Goal: Information Seeking & Learning: Learn about a topic

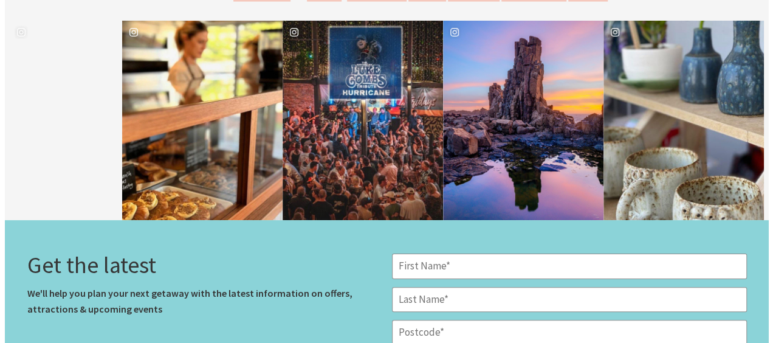
scroll to position [4481, 0]
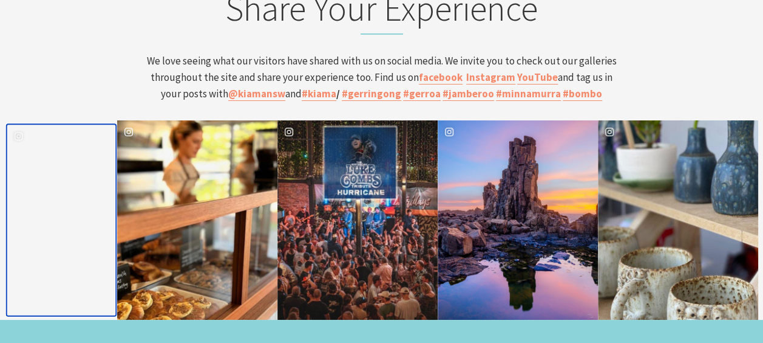
drag, startPoint x: 28, startPoint y: 125, endPoint x: 26, endPoint y: 78, distance: 46.8
click at [26, 125] on div "image gallery, click to learn more about photo: 🐋 Whale, whale, whale... what d…" at bounding box center [34, 219] width 53 height 189
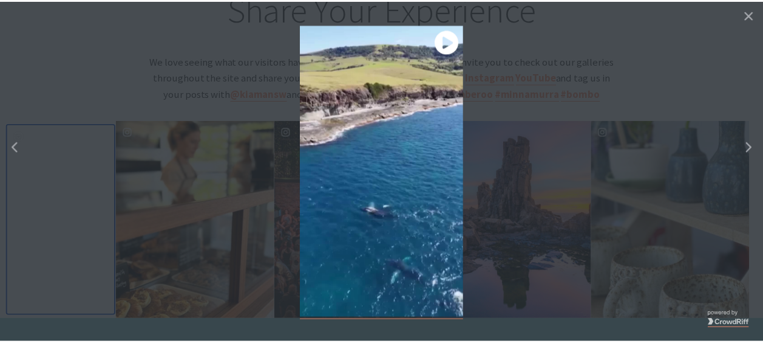
scroll to position [185, 781]
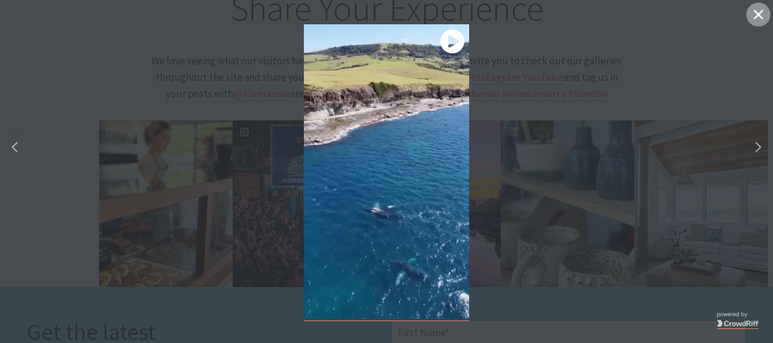
click at [759, 15] on icon "close icon" at bounding box center [757, 14] width 9 height 9
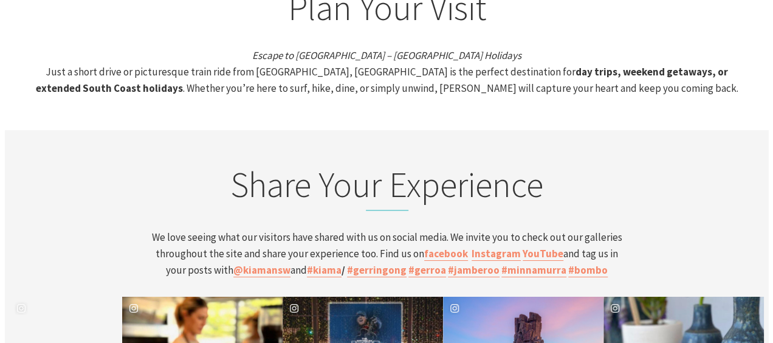
scroll to position [4404, 0]
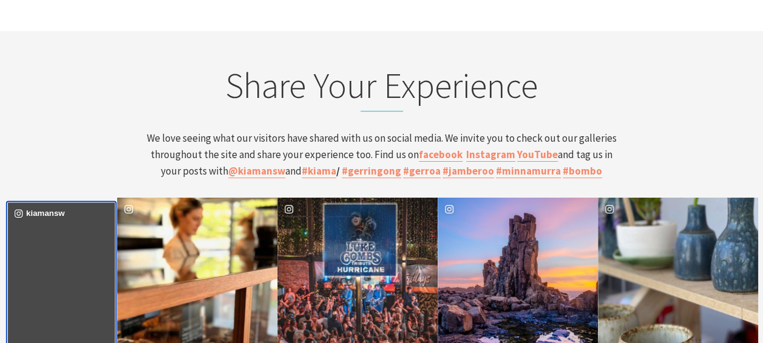
click at [87, 230] on div "kiamansw" at bounding box center [61, 296] width 107 height 189
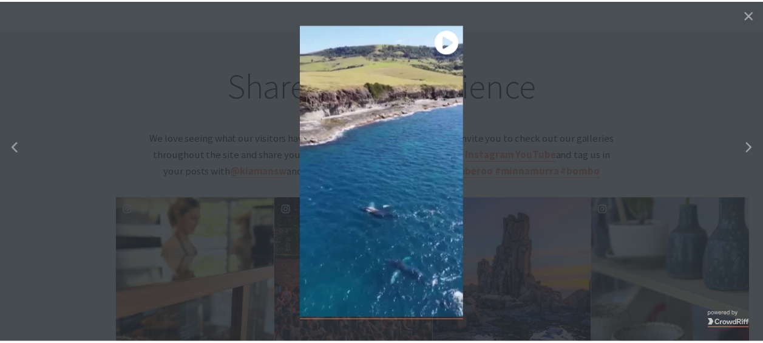
scroll to position [185, 781]
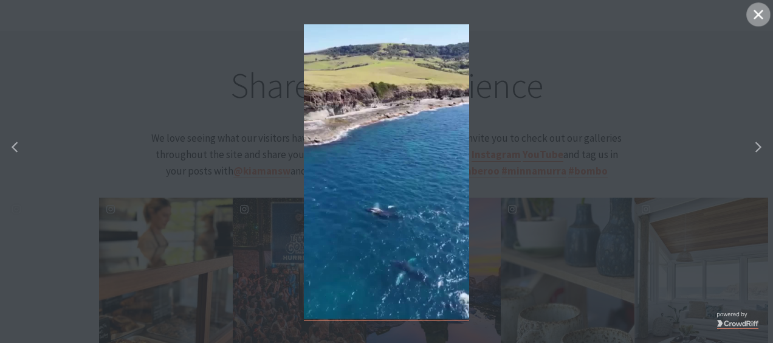
click at [759, 10] on button "Close" at bounding box center [758, 14] width 24 height 24
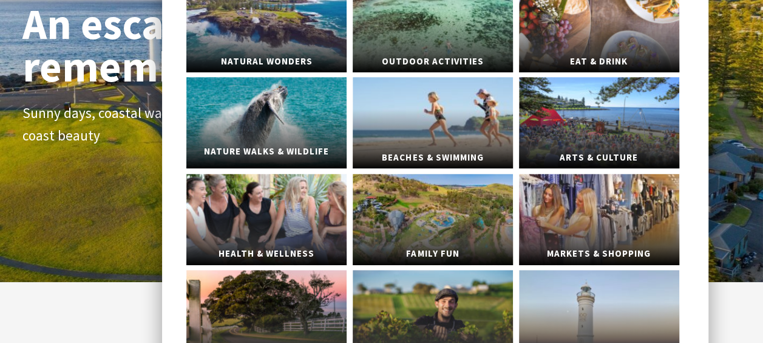
scroll to position [121, 0]
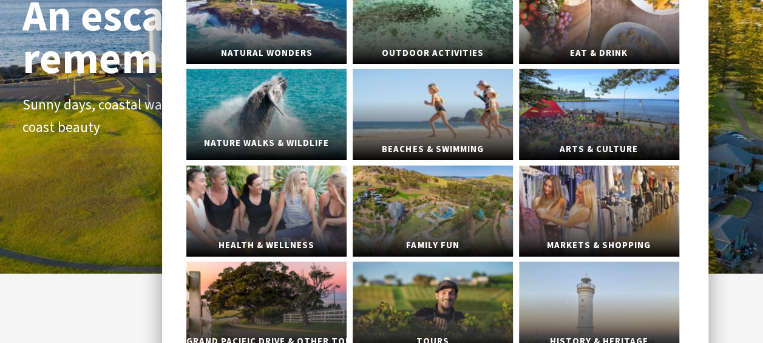
click at [288, 124] on link "Nature Walks & Wildlife" at bounding box center [266, 114] width 160 height 91
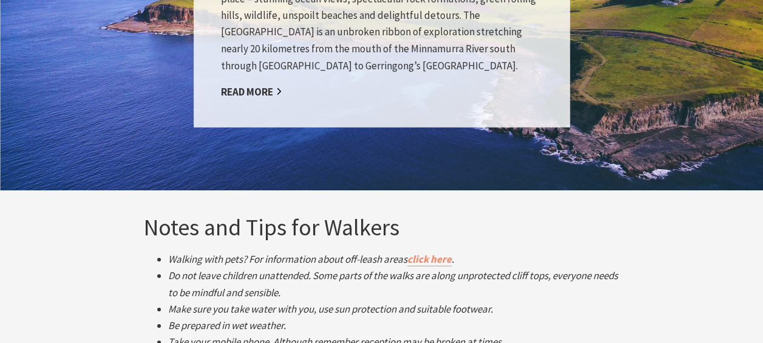
scroll to position [1792, 0]
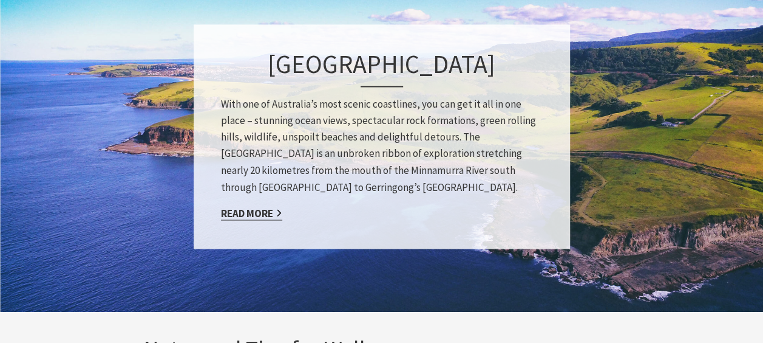
click at [240, 210] on link "Read More" at bounding box center [251, 213] width 61 height 14
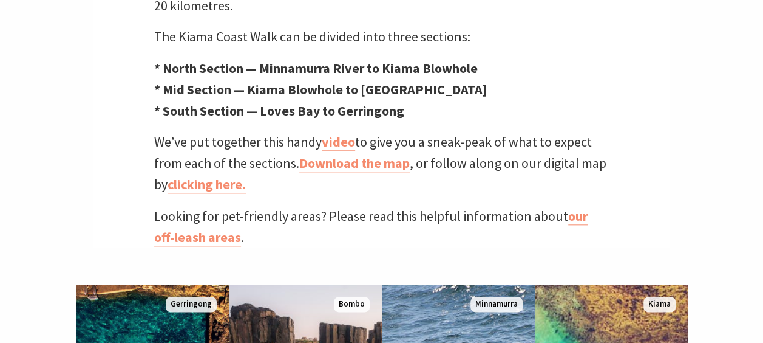
scroll to position [550, 0]
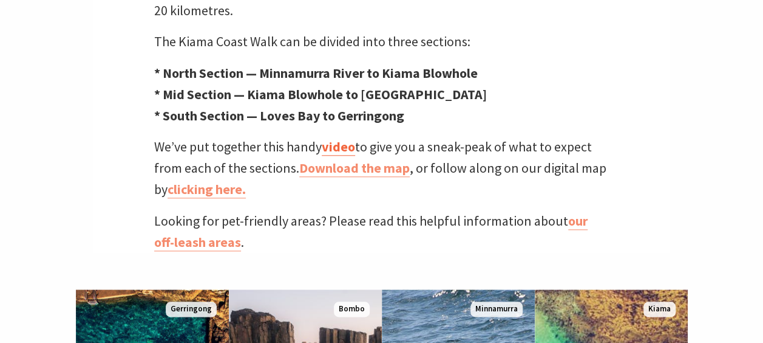
click at [337, 138] on link "video" at bounding box center [338, 147] width 33 height 18
